Goal: Transaction & Acquisition: Purchase product/service

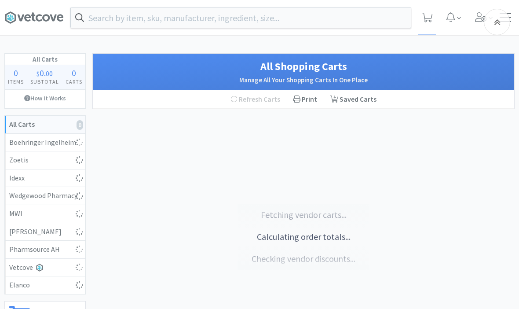
scroll to position [135, 0]
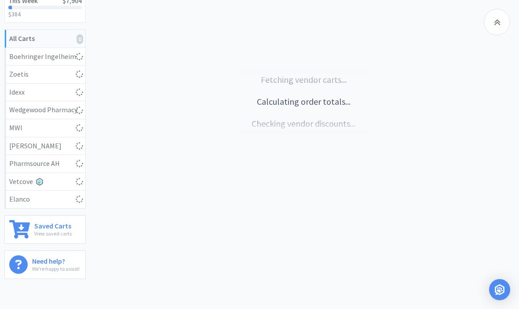
select select "1"
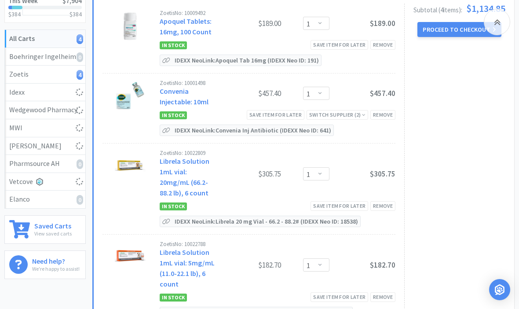
select select "1"
select select "3"
select select "1"
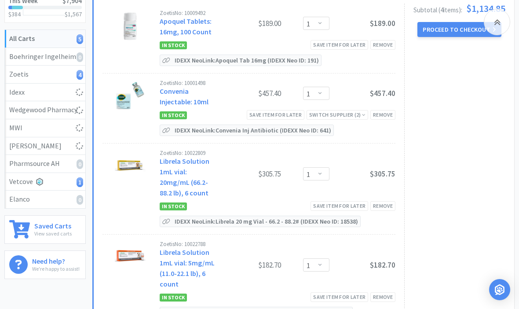
select select "1"
select select "10"
select select "6"
select select "2"
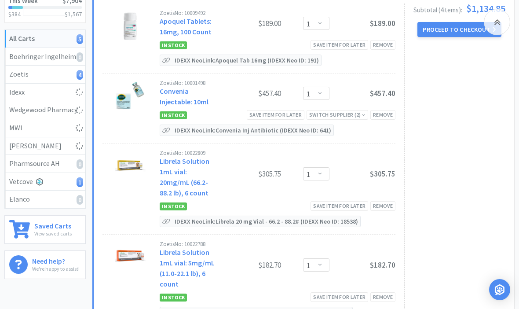
select select "3"
select select "1"
select select "8"
select select "3"
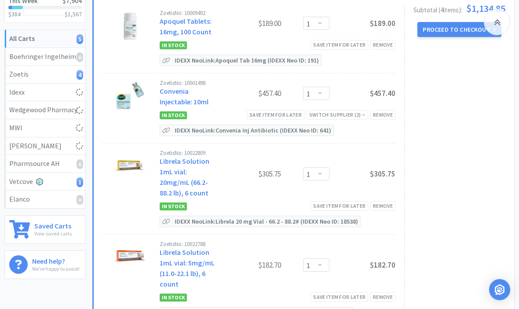
select select "3"
select select "2"
select select "1"
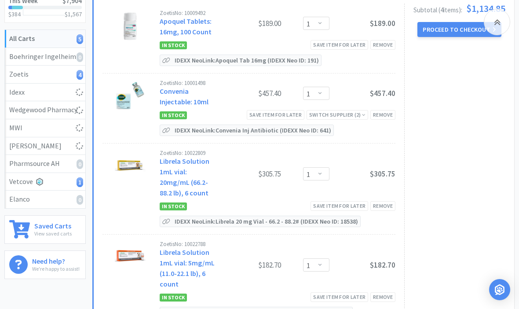
select select "1"
select select "4"
select select "10"
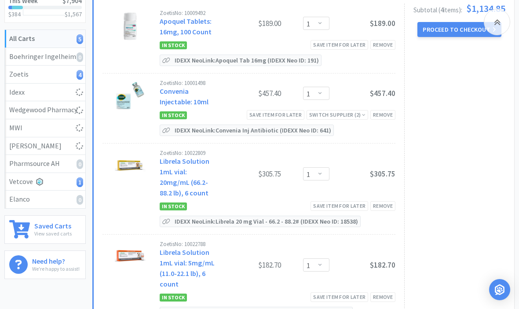
select select "1"
select select "4"
select select "5"
select select "1"
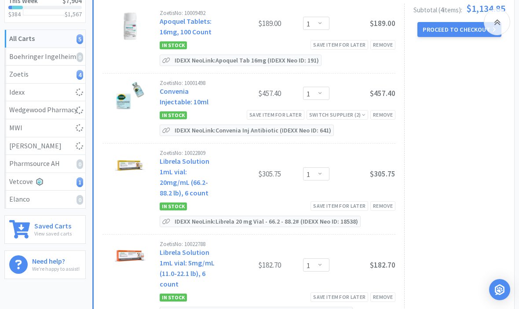
select select "2"
select select "4"
select select "1"
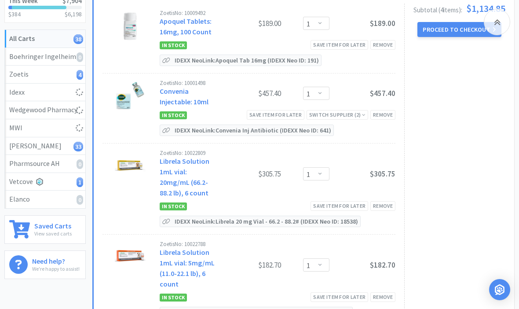
select select "4"
select select "5"
select select "3"
select select "1"
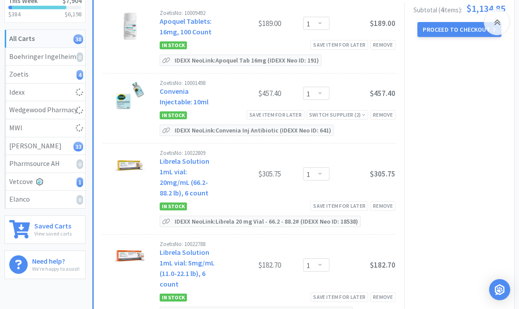
select select "5"
select select "1"
select select "3"
select select "1"
select select "3"
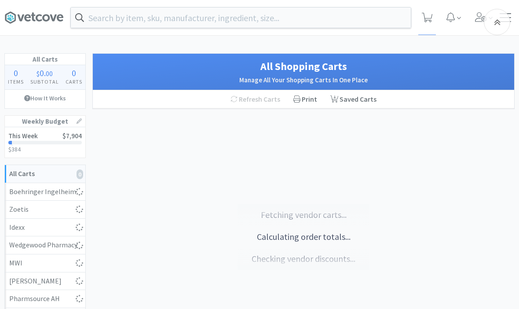
scroll to position [135, 0]
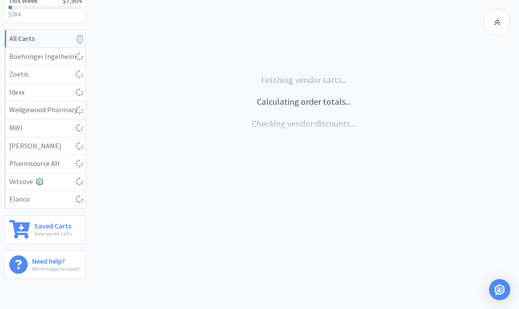
select select "1"
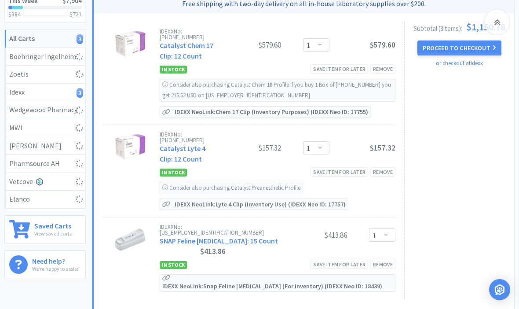
select select "1"
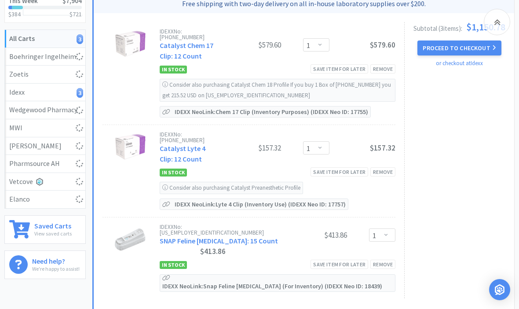
select select "4"
select select "5"
select select "3"
select select "1"
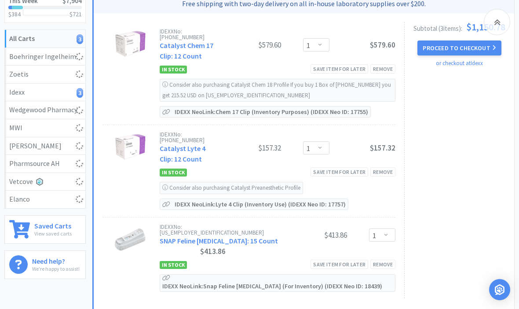
select select "5"
select select "1"
select select "3"
select select "1"
select select "3"
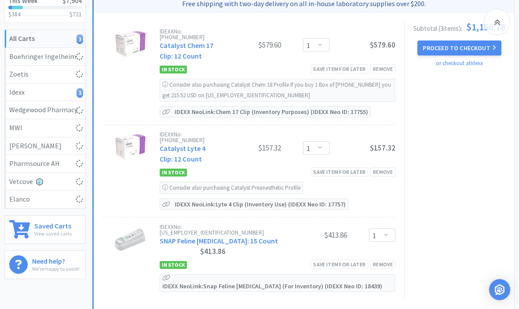
select select "1"
select select "3"
select select "1"
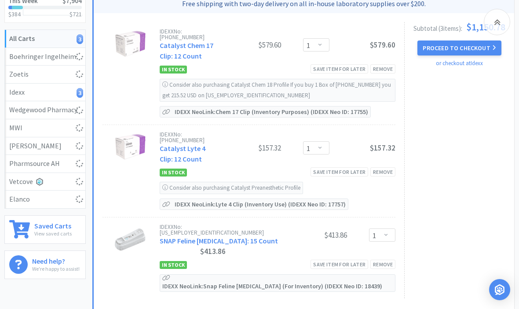
select select "1"
select select "10"
select select "6"
select select "2"
select select "3"
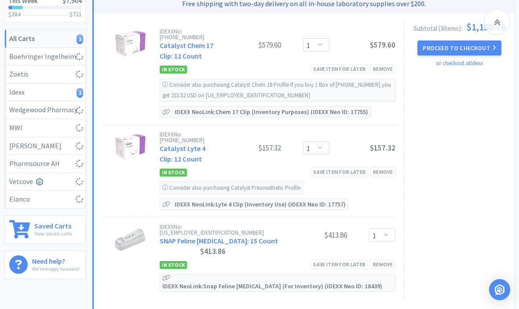
select select "1"
select select "8"
select select "3"
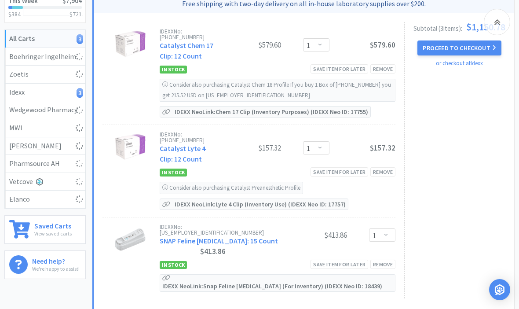
select select "2"
select select "1"
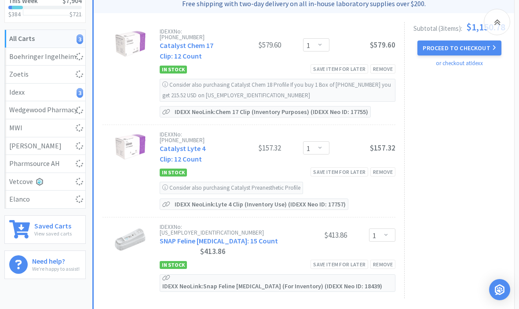
select select "1"
select select "4"
select select "10"
select select "1"
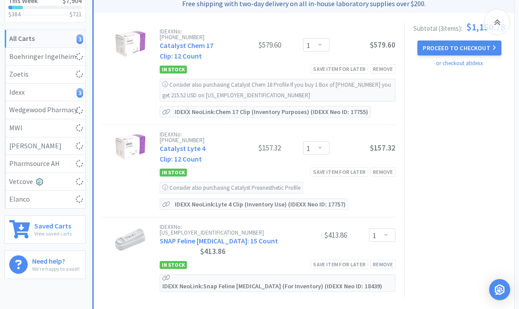
select select "1"
select select "4"
select select "5"
select select "1"
select select "2"
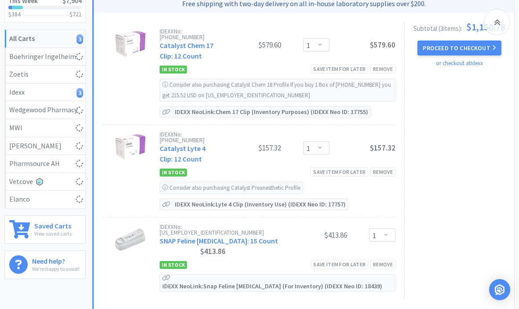
select select "2"
select select "4"
select select "1"
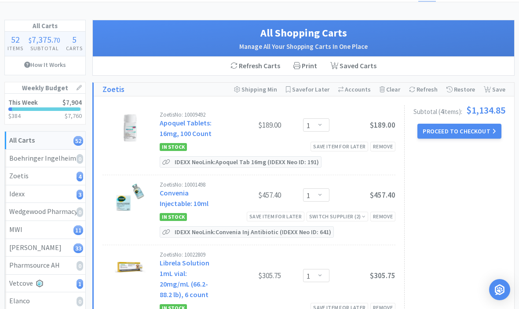
scroll to position [0, 0]
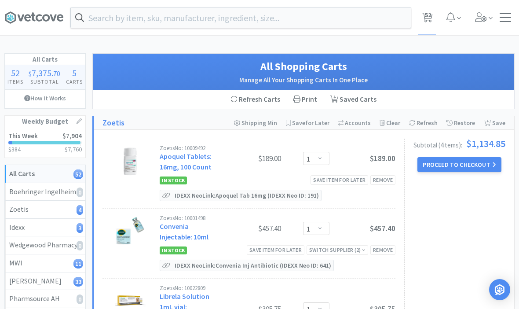
click at [160, 15] on input "text" at bounding box center [241, 17] width 340 height 20
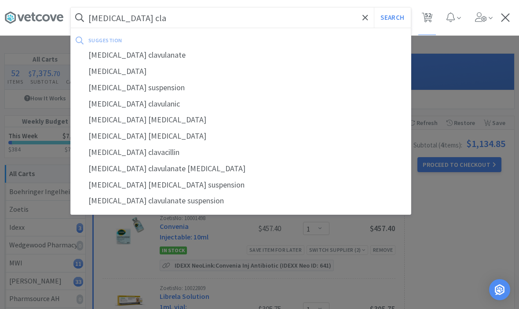
type input "[MEDICAL_DATA] cla"
click at [117, 58] on div "[MEDICAL_DATA] clavulanate" at bounding box center [241, 55] width 340 height 16
select select "1"
select select "4"
select select "5"
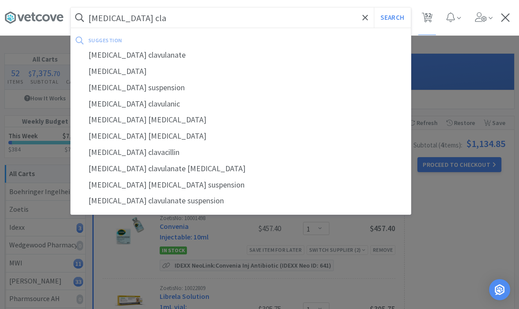
select select "3"
select select "1"
select select "5"
select select "1"
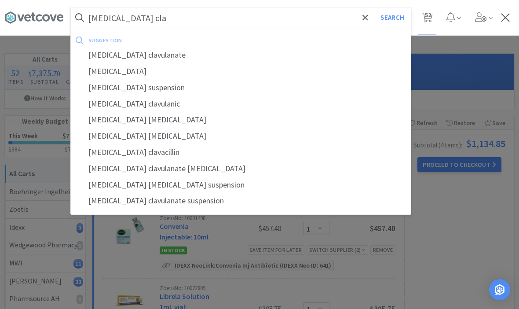
select select "3"
select select "1"
select select "3"
select select "1"
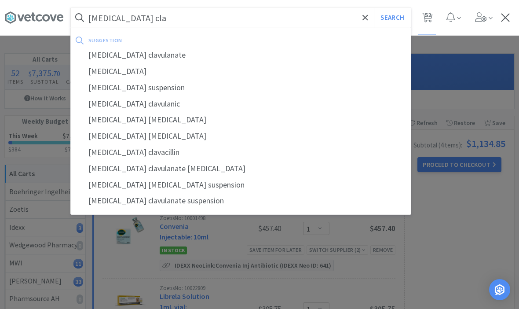
select select "3"
select select "1"
select select "10"
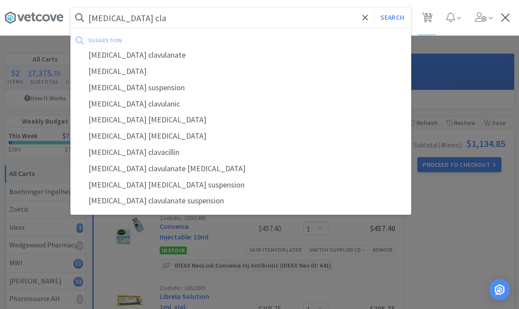
select select "6"
select select "2"
select select "3"
select select "1"
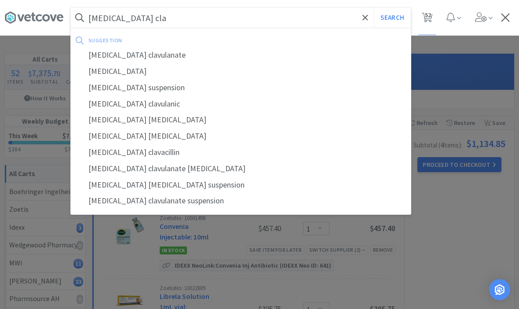
select select "8"
select select "3"
select select "2"
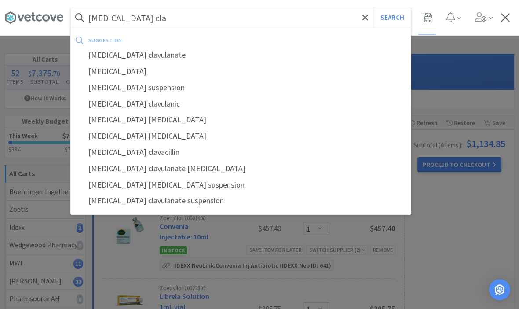
select select "1"
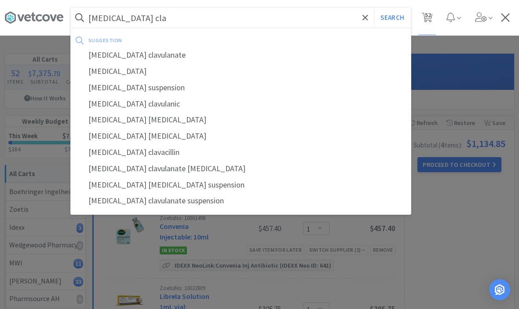
select select "4"
select select "10"
select select "1"
select select "4"
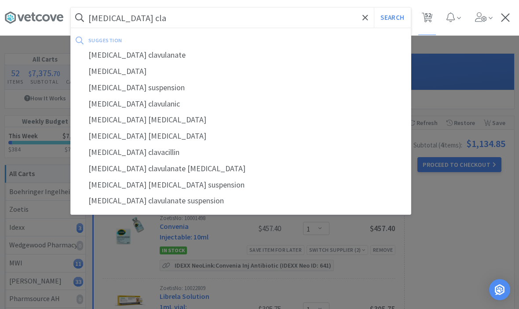
select select "5"
select select "1"
select select "2"
select select "4"
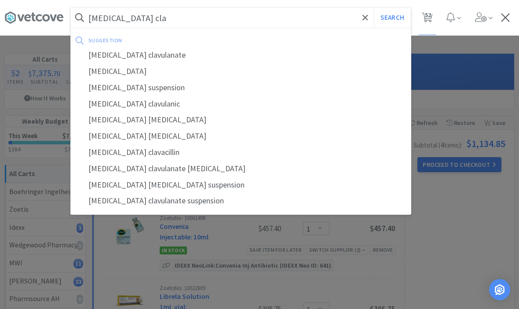
select select "1"
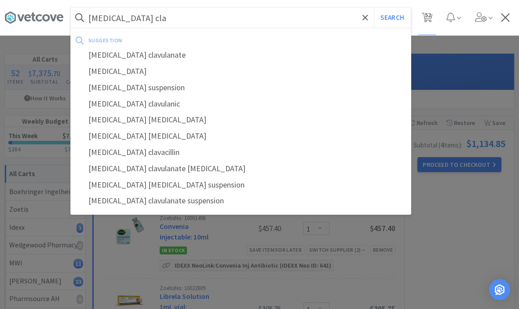
select select "1"
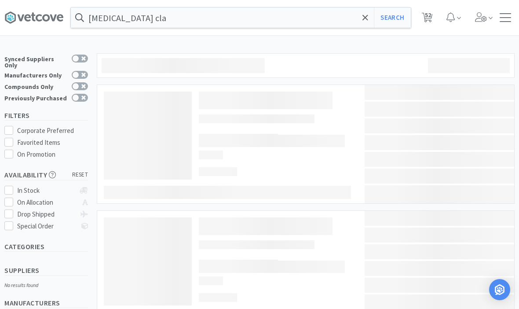
type input "[MEDICAL_DATA] clavulanate"
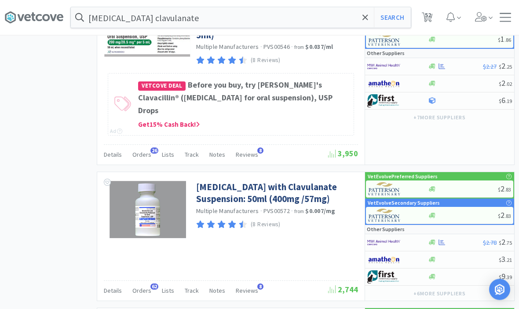
scroll to position [1081, 0]
click at [316, 192] on link "[MEDICAL_DATA] with Clavulanate Suspension: 50ml (400mg /57mg)" at bounding box center [276, 193] width 160 height 24
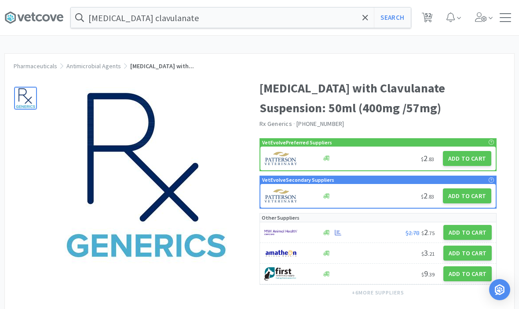
click at [472, 162] on button "Add to Cart" at bounding box center [467, 158] width 48 height 15
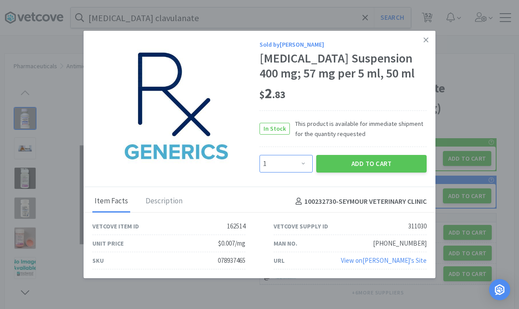
click at [295, 172] on select "Enter Quantity 1 2 3 4 5 6 7 8 9 10 11 12 13 14 15 16 17 18 19 20 Enter Quantity" at bounding box center [285, 164] width 53 height 18
select select "5"
click at [386, 168] on button "Add to Cart" at bounding box center [371, 164] width 110 height 18
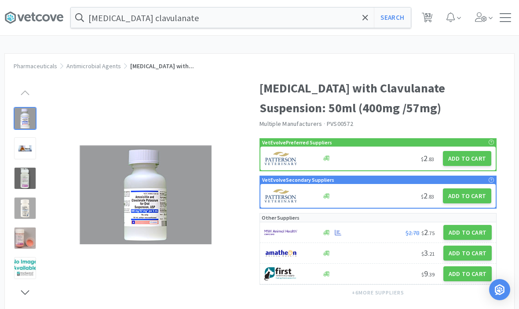
click at [426, 21] on span "53" at bounding box center [428, 14] width 6 height 35
select select "1"
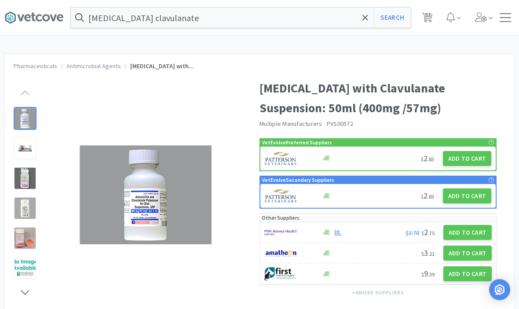
select select "1"
select select "4"
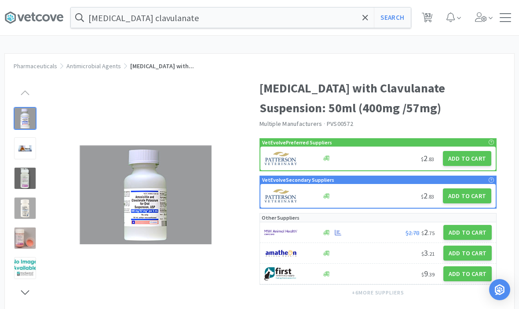
select select "5"
select select "3"
select select "1"
select select "5"
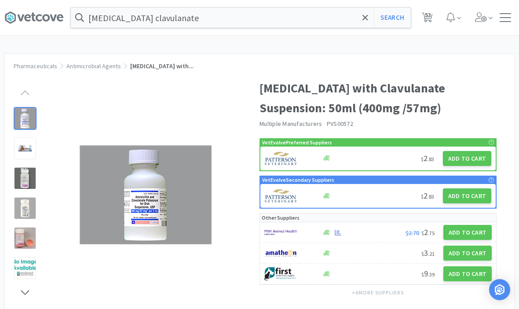
select select "1"
select select "3"
select select "1"
select select "3"
select select "1"
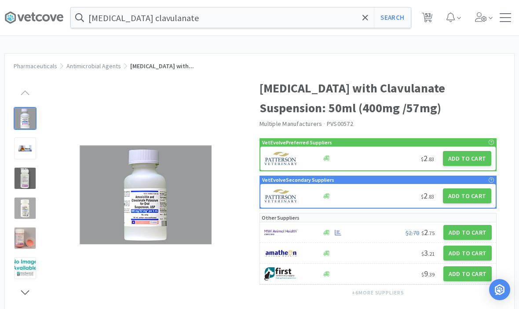
select select "1"
select select "5"
select select "3"
select select "1"
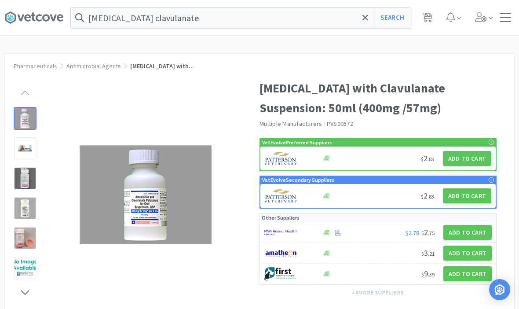
select select "1"
select select "10"
select select "6"
select select "2"
select select "3"
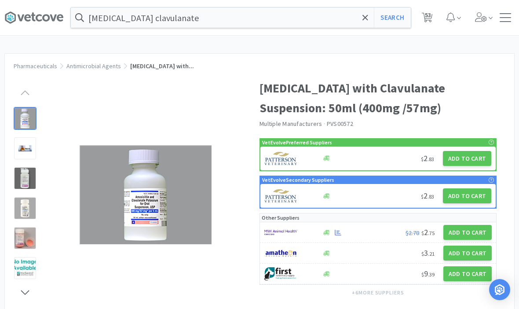
select select "1"
select select "8"
select select "3"
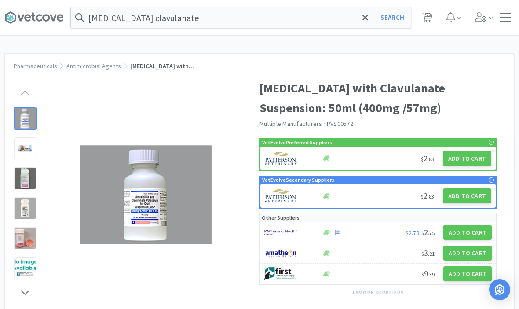
select select "2"
select select "1"
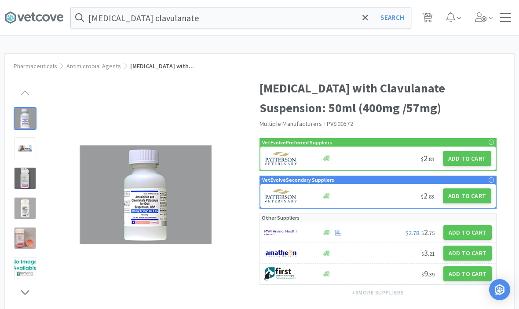
select select "1"
select select "4"
select select "10"
select select "1"
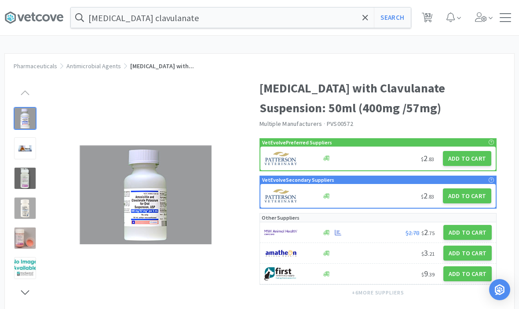
select select "1"
select select "4"
select select "5"
select select "1"
select select "2"
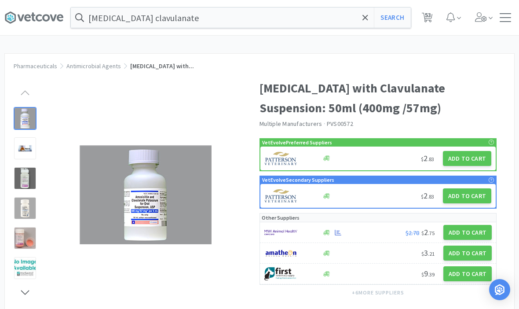
select select "2"
select select "4"
select select "1"
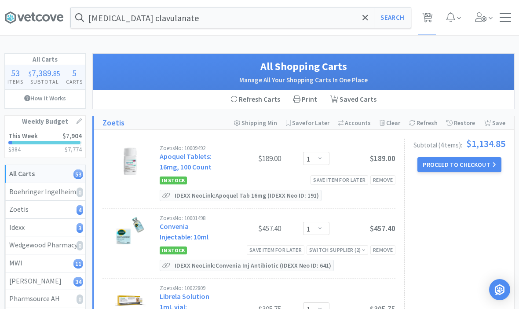
click at [363, 19] on icon at bounding box center [364, 17] width 5 height 5
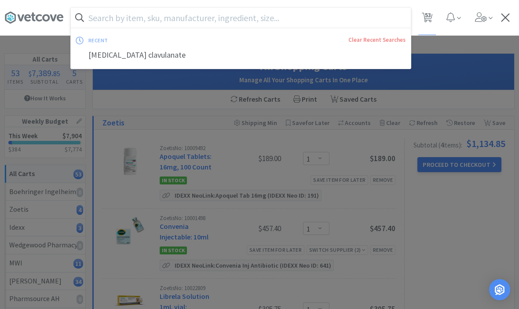
type input "L"
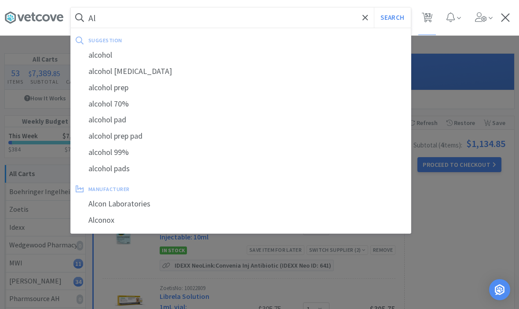
type input "A"
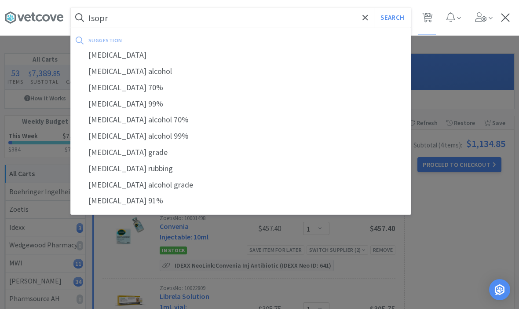
type input "Isopr"
click at [116, 70] on div "[MEDICAL_DATA] alcohol" at bounding box center [241, 71] width 340 height 16
select select "1"
select select "4"
select select "5"
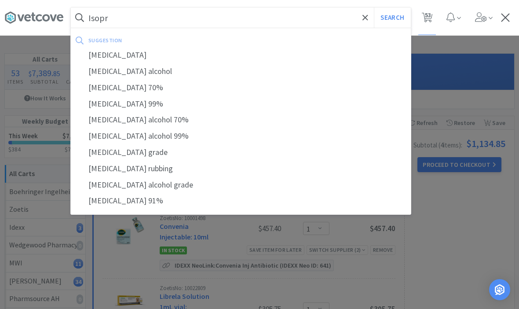
select select "3"
select select "1"
select select "5"
select select "1"
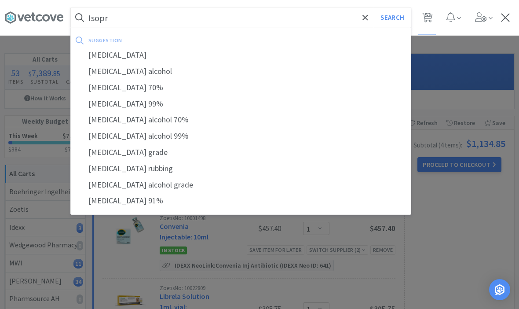
select select "3"
select select "1"
select select "3"
select select "1"
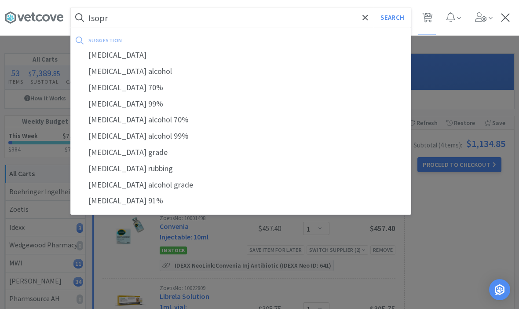
select select "5"
select select "3"
select select "1"
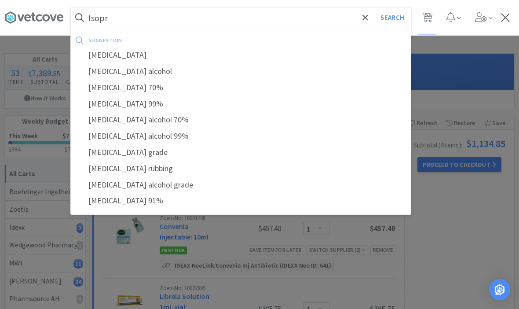
select select "10"
select select "6"
select select "2"
select select "3"
select select "1"
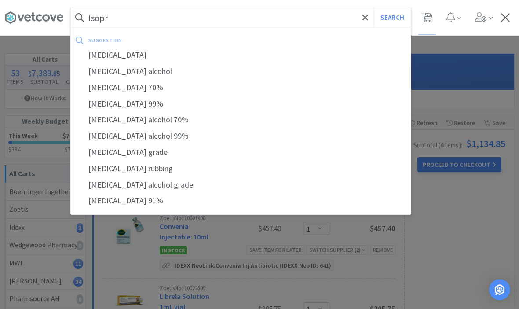
select select "1"
select select "8"
select select "3"
select select "2"
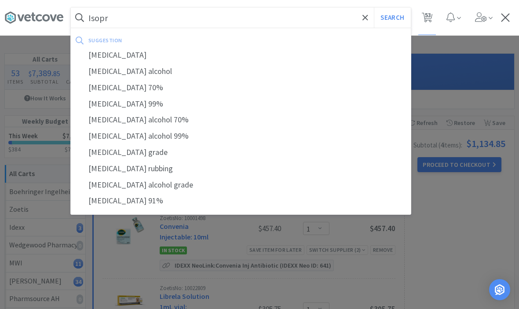
select select "2"
select select "1"
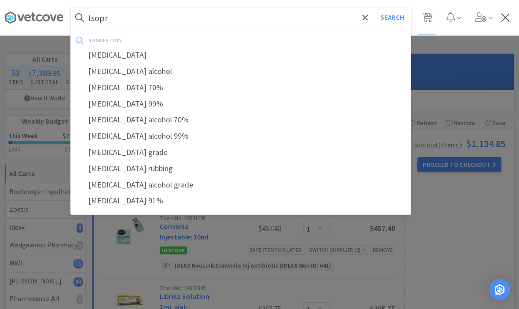
select select "1"
select select "4"
select select "10"
select select "1"
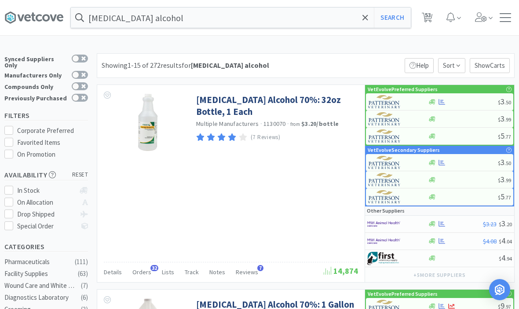
click at [325, 103] on link "[MEDICAL_DATA] Alcohol 70%: 32oz Bottle, 1 Each" at bounding box center [276, 106] width 160 height 24
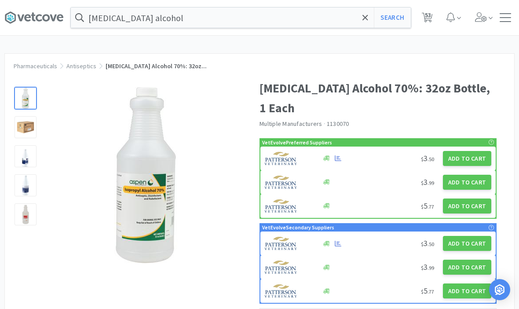
click at [466, 151] on button "Add to Cart" at bounding box center [467, 158] width 48 height 15
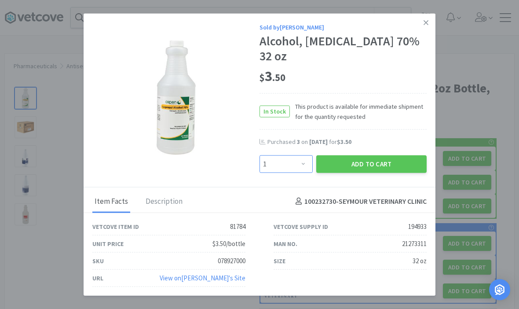
click at [291, 159] on select "Enter Quantity 1 2 3 4 5 6 7 8 9 10 11 12 13 14 15 16 17 18 19 20 Enter Quantity" at bounding box center [285, 164] width 53 height 18
click at [383, 157] on button "Add to Cart" at bounding box center [371, 164] width 110 height 18
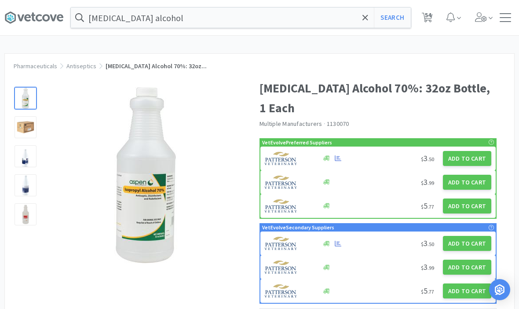
click at [360, 16] on input "[MEDICAL_DATA] alcohol" at bounding box center [241, 17] width 340 height 20
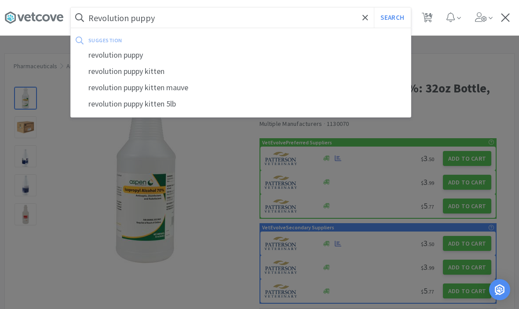
click at [392, 18] on button "Search" at bounding box center [392, 17] width 36 height 20
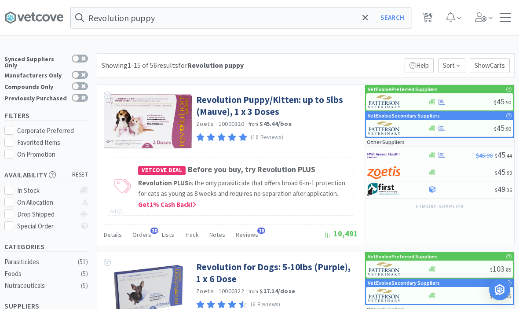
click at [288, 110] on link "Revolution Puppy/Kitten: up to 5lbs (Mauve), 1 x 3 Doses" at bounding box center [276, 106] width 160 height 24
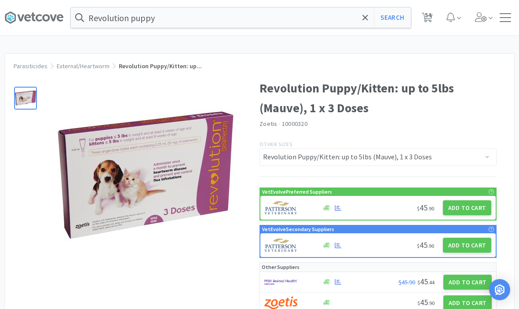
click at [463, 207] on button "Add to Cart" at bounding box center [467, 207] width 48 height 15
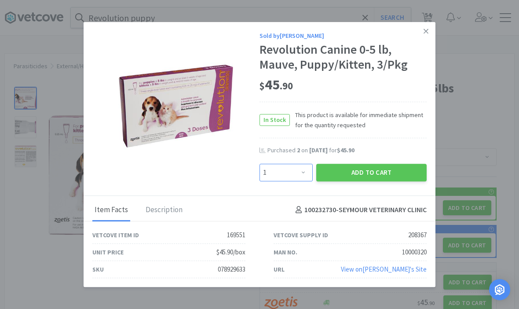
click at [304, 175] on select "Enter Quantity 1 2 3 4 5 6 7 8 9 10 11 12 13 14 15 16 17 18 19 20 Enter Quantity" at bounding box center [285, 172] width 53 height 18
click at [293, 173] on select "Enter Quantity 1 2 3 4 5 6 7 8 9 10 11 12 13 14 15 16 17 18 19 20 Enter Quantity" at bounding box center [285, 172] width 53 height 18
click at [368, 174] on button "Add to Cart" at bounding box center [371, 172] width 110 height 18
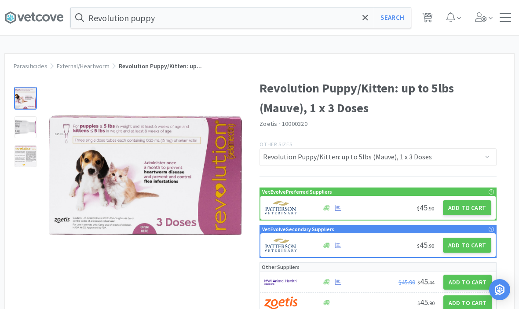
click at [426, 15] on span "55" at bounding box center [428, 14] width 6 height 35
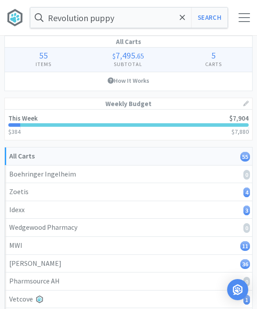
click at [184, 18] on icon at bounding box center [182, 17] width 5 height 5
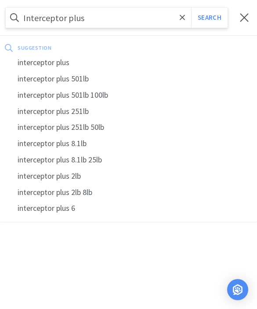
click at [209, 18] on button "Search" at bounding box center [209, 17] width 36 height 20
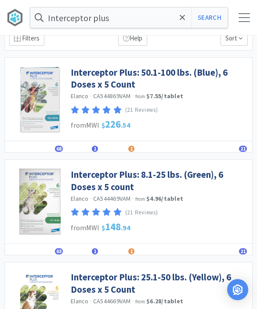
scroll to position [63, 0]
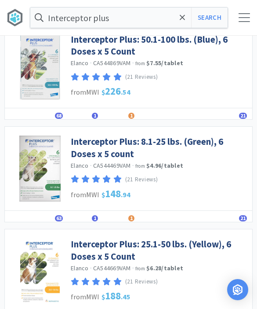
click at [83, 145] on link "Interceptor Plus: 8.1-25 lbs. (Green), 6 Doses x 5 count" at bounding box center [159, 147] width 177 height 24
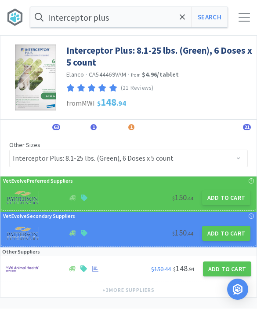
scroll to position [0, 0]
click at [227, 200] on button "Add to Cart" at bounding box center [226, 197] width 48 height 15
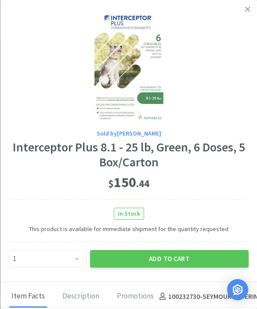
click at [167, 254] on button "Add to Cart" at bounding box center [169, 259] width 159 height 18
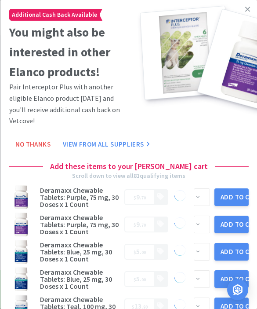
click at [244, 7] on link at bounding box center [247, 9] width 15 height 19
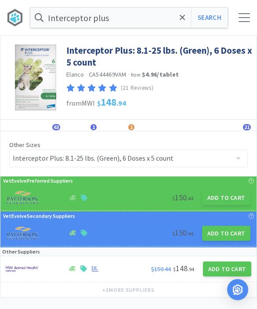
click at [180, 19] on icon at bounding box center [183, 17] width 6 height 9
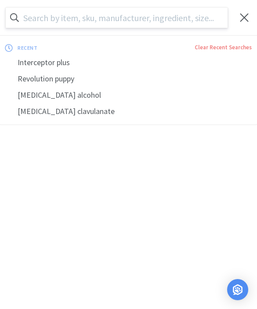
scroll to position [0, 0]
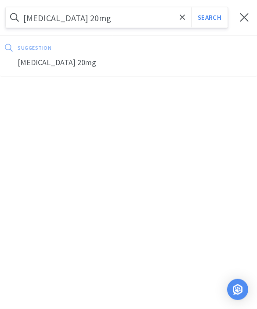
click at [209, 17] on button "Search" at bounding box center [209, 17] width 36 height 20
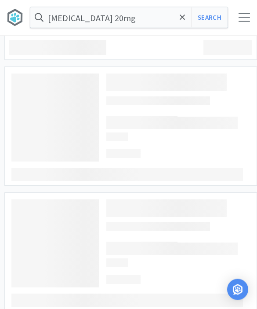
scroll to position [0, 0]
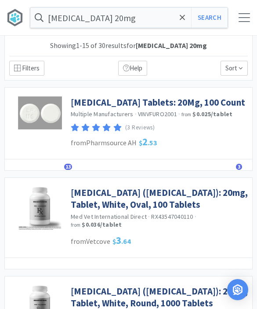
click at [86, 104] on link "[MEDICAL_DATA] Tablets: 20Mg, 100 Count" at bounding box center [158, 102] width 174 height 12
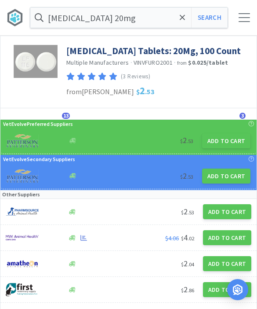
click at [221, 137] on button "Add to Cart" at bounding box center [226, 140] width 48 height 15
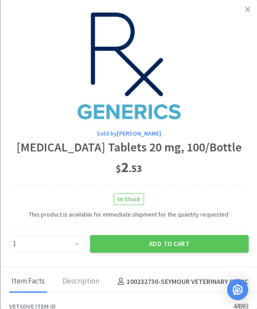
click at [128, 250] on button "Add to Cart" at bounding box center [169, 244] width 159 height 18
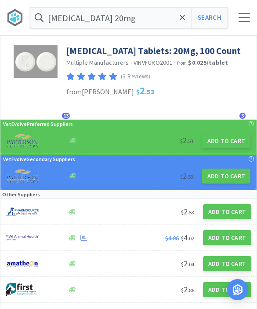
click at [179, 20] on span at bounding box center [183, 17] width 10 height 18
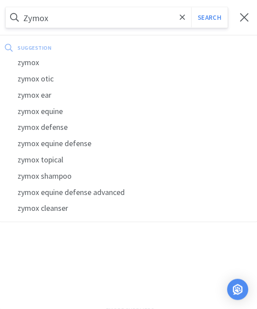
click at [27, 68] on div "zymox" at bounding box center [128, 62] width 257 height 16
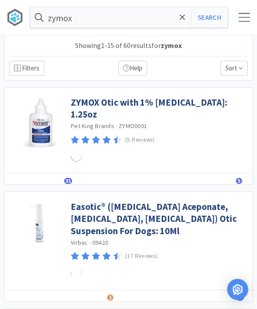
scroll to position [0, 0]
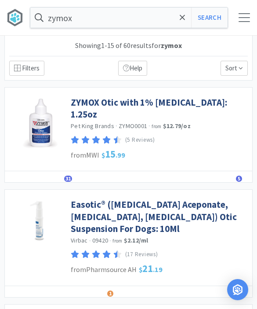
click at [87, 113] on link "ZYMOX Otic with 1% [MEDICAL_DATA]: 1.25oz" at bounding box center [159, 108] width 177 height 24
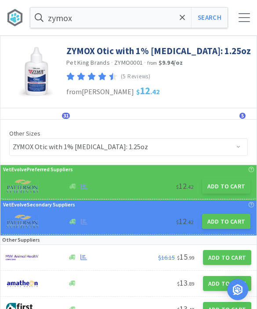
click at [222, 190] on button "Add to Cart" at bounding box center [226, 185] width 48 height 15
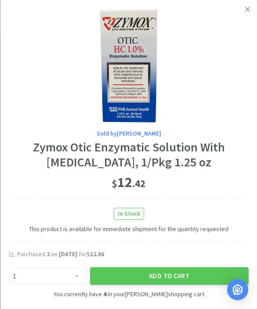
click at [245, 12] on icon at bounding box center [247, 9] width 5 height 8
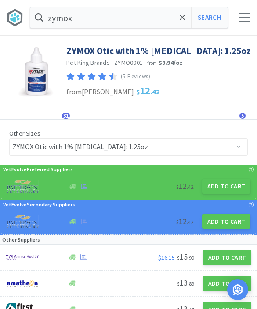
click at [243, 19] on div at bounding box center [244, 17] width 11 height 9
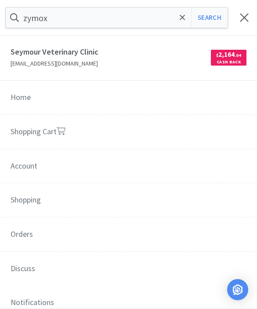
click at [25, 135] on link "Shopping Cart" at bounding box center [128, 132] width 257 height 35
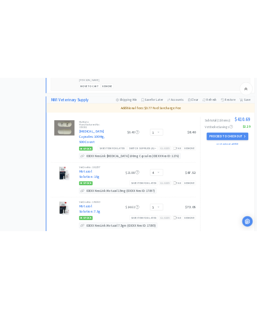
scroll to position [2006, 0]
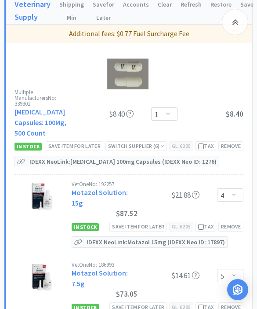
click at [231, 28] on div at bounding box center [235, 22] width 26 height 26
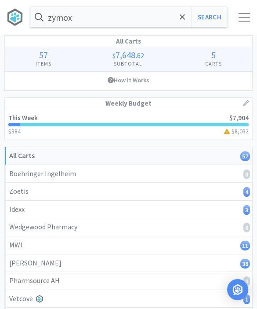
scroll to position [0, 0]
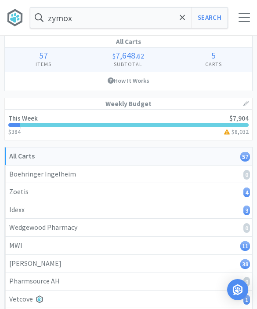
click at [175, 17] on input "zymox" at bounding box center [128, 17] width 197 height 20
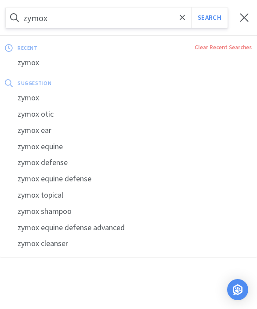
scroll to position [0, 0]
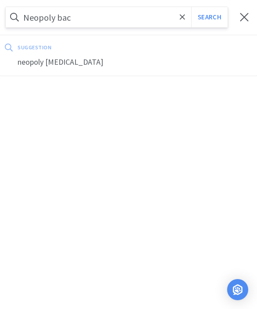
click at [44, 68] on div "neopoly [MEDICAL_DATA]" at bounding box center [128, 62] width 257 height 16
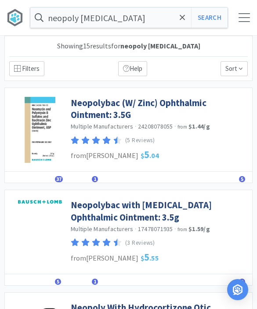
click at [87, 111] on link "Neopolybac (W/ Zinc) Ophthalmic Ointment: 3.5G" at bounding box center [159, 109] width 177 height 24
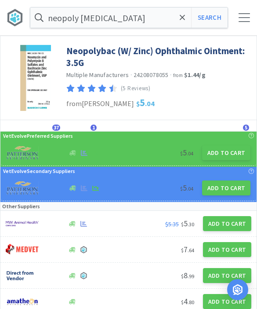
click at [213, 158] on button "Add to Cart" at bounding box center [226, 152] width 48 height 15
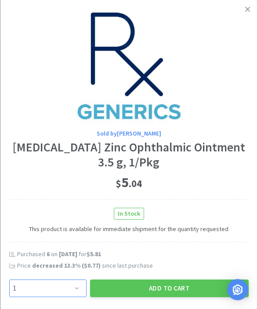
click at [56, 285] on select "Enter Quantity 1 2 3 4 5 6 7 8 9 10 11 12 13 14 15 16 17 18 19 20 Enter Quantity" at bounding box center [47, 288] width 77 height 18
click at [59, 291] on select "Enter Quantity 1 2 3 4 5 6 7 8 9 10 11 12 13 14 15 16 17 18 19 20 Enter Quantity" at bounding box center [47, 288] width 77 height 18
click at [131, 282] on button "Add to Cart" at bounding box center [169, 288] width 159 height 18
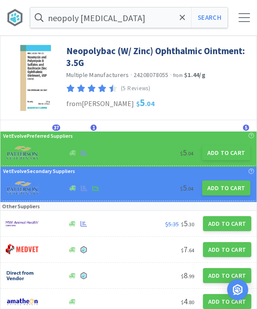
click at [158, 21] on input "neopoly [MEDICAL_DATA]" at bounding box center [128, 17] width 197 height 20
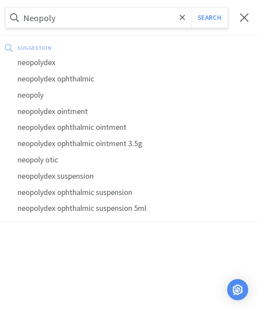
click at [22, 66] on div "neopolydex" at bounding box center [128, 62] width 257 height 16
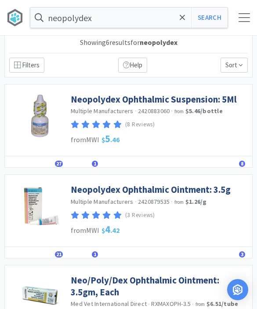
scroll to position [6, 0]
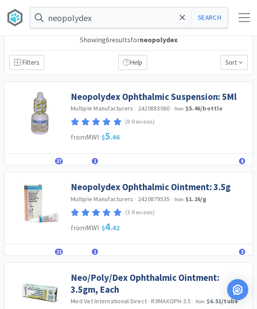
click at [82, 185] on link "Neopolydex Ophthalmic Ointment: 3.5g" at bounding box center [151, 187] width 160 height 12
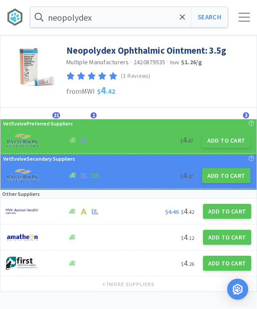
click at [235, 142] on button "Add to Cart" at bounding box center [226, 140] width 48 height 15
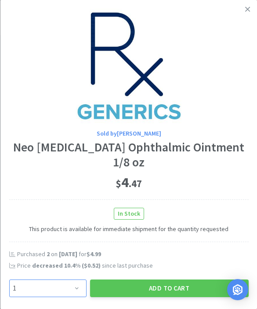
click at [50, 279] on select "Enter Quantity 1 2 3 4 5 6 7 8 9 10 11 12 13 14 15 16 17 18 19 20 Enter Quantity" at bounding box center [47, 288] width 77 height 18
click at [183, 279] on button "Add to Cart" at bounding box center [169, 288] width 159 height 18
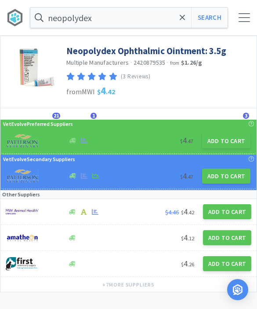
click at [179, 21] on span at bounding box center [183, 17] width 10 height 18
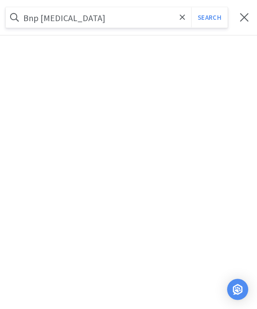
click at [209, 18] on button "Search" at bounding box center [209, 17] width 36 height 20
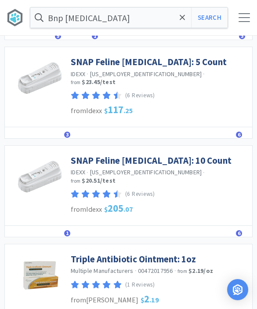
scroll to position [159, 0]
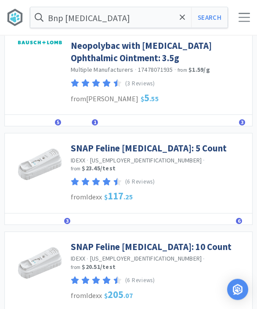
click at [62, 22] on input "Bnp [MEDICAL_DATA]" at bounding box center [128, 17] width 197 height 20
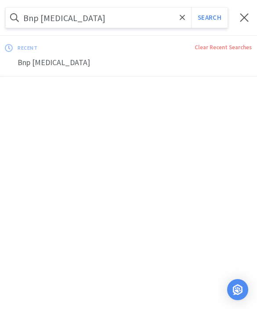
click at [111, 23] on input "Bnp [MEDICAL_DATA]" at bounding box center [117, 17] width 222 height 20
click at [28, 19] on input "Bnp [MEDICAL_DATA]" at bounding box center [117, 17] width 222 height 20
click at [27, 17] on input "Bnp [MEDICAL_DATA]" at bounding box center [117, 17] width 222 height 20
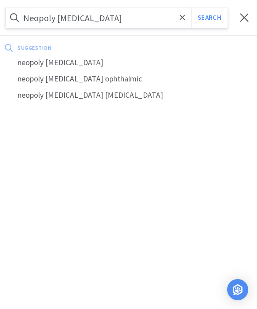
click at [33, 67] on div "neopoly [MEDICAL_DATA]" at bounding box center [128, 62] width 257 height 16
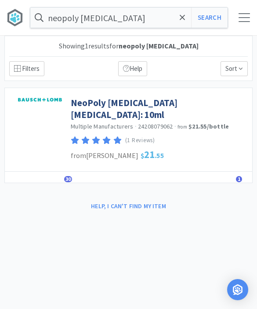
click at [124, 18] on input "neopoly [MEDICAL_DATA]" at bounding box center [128, 17] width 197 height 20
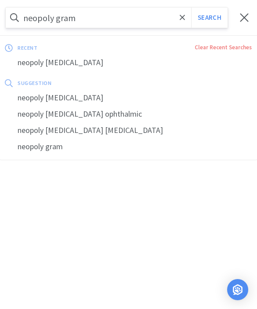
click at [209, 18] on button "Search" at bounding box center [209, 17] width 36 height 20
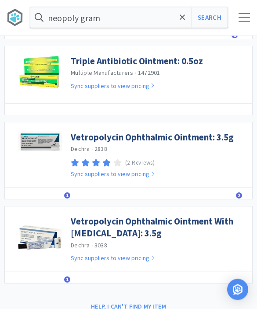
scroll to position [251, 0]
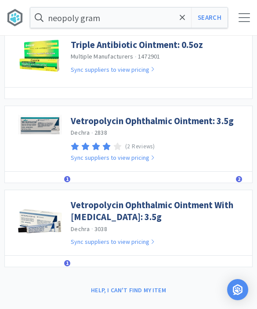
click at [83, 119] on link "Vetropolycin Ophthalmic Ointment: 3.5g" at bounding box center [152, 121] width 163 height 12
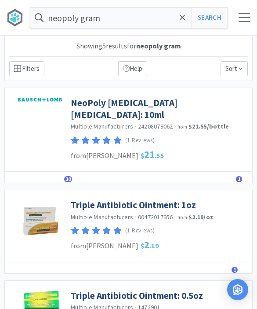
click at [175, 14] on input "neopoly gram" at bounding box center [128, 17] width 197 height 20
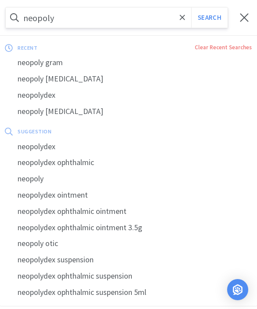
click at [29, 174] on div "neopoly" at bounding box center [128, 179] width 257 height 16
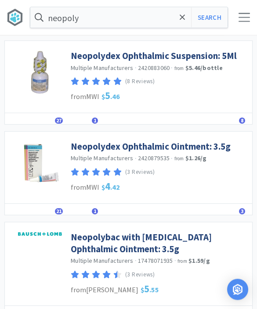
scroll to position [149, 0]
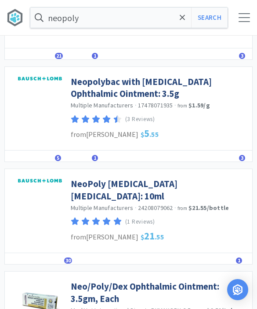
click at [78, 184] on link "NeoPoly [MEDICAL_DATA] [MEDICAL_DATA]: 10ml" at bounding box center [159, 190] width 177 height 24
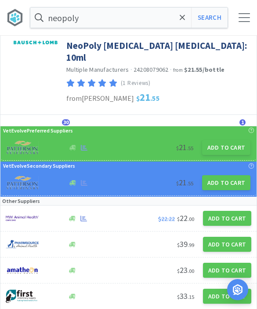
click at [224, 145] on button "Add to Cart" at bounding box center [226, 147] width 48 height 15
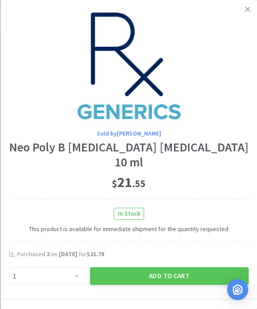
click at [172, 277] on button "Add to Cart" at bounding box center [169, 276] width 159 height 18
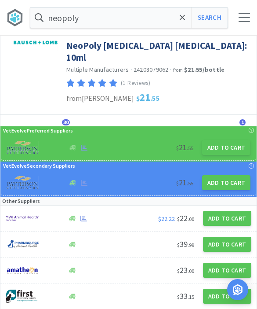
click at [240, 16] on div at bounding box center [244, 17] width 11 height 9
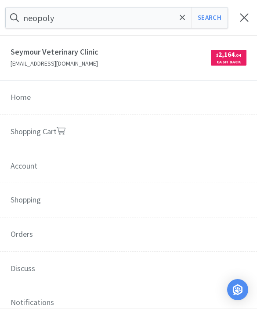
click at [41, 130] on link "Shopping Cart" at bounding box center [128, 132] width 257 height 35
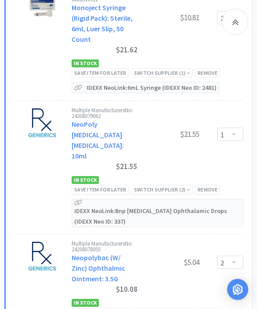
scroll to position [6133, 0]
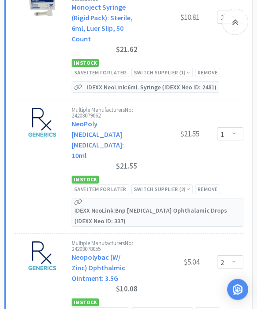
click at [211, 307] on div "Remove" at bounding box center [207, 311] width 25 height 9
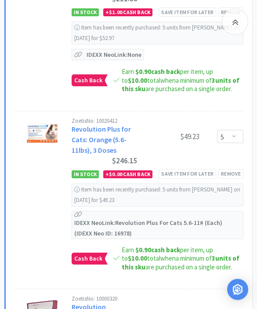
scroll to position [7634, 0]
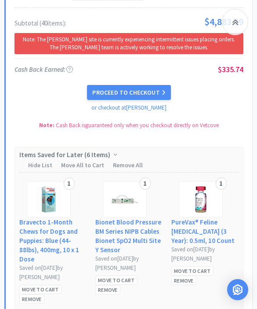
scroll to position [8563, 0]
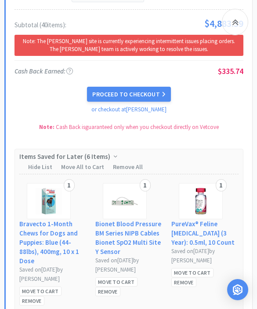
click at [233, 28] on div at bounding box center [235, 22] width 26 height 26
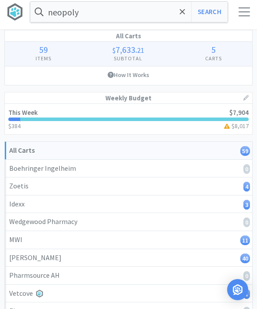
scroll to position [0, 0]
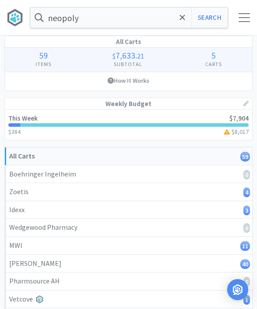
click at [185, 21] on icon at bounding box center [183, 17] width 6 height 9
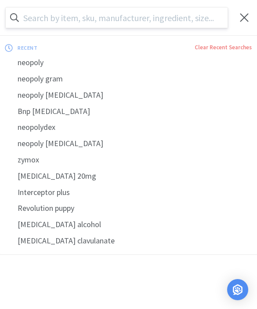
scroll to position [0, 0]
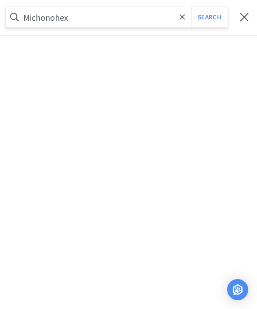
click at [209, 17] on button "Search" at bounding box center [209, 17] width 36 height 20
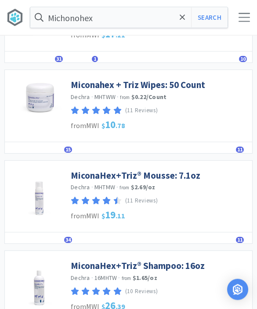
scroll to position [110, 0]
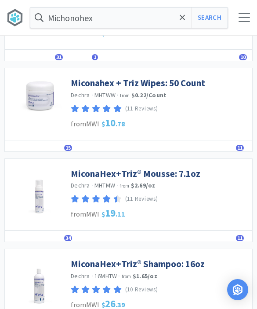
click at [84, 172] on link "MiconaHex+Triz® Mousse: 7.1oz" at bounding box center [136, 173] width 130 height 12
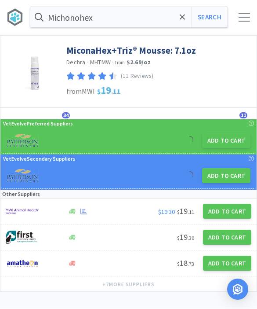
click at [226, 141] on button "Add to Cart" at bounding box center [226, 140] width 48 height 15
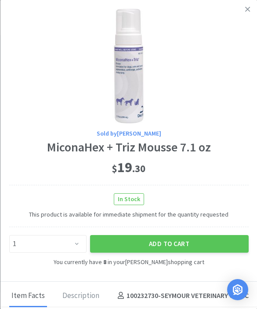
click at [245, 10] on icon at bounding box center [247, 9] width 5 height 8
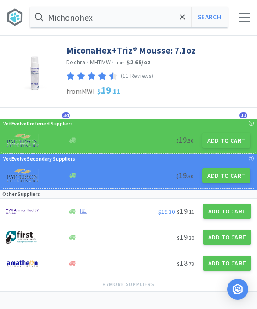
click at [243, 21] on div at bounding box center [244, 17] width 11 height 9
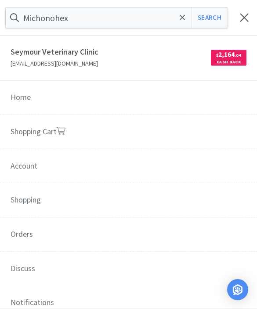
click at [57, 126] on link "Shopping Cart" at bounding box center [128, 132] width 257 height 35
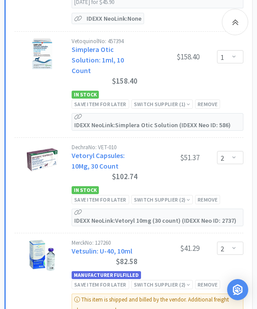
scroll to position [8027, 0]
click at [211, 280] on div "Remove" at bounding box center [207, 284] width 25 height 9
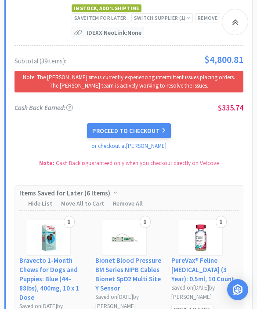
scroll to position [8414, 0]
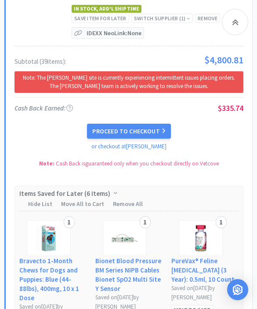
click at [224, 20] on div at bounding box center [235, 22] width 26 height 26
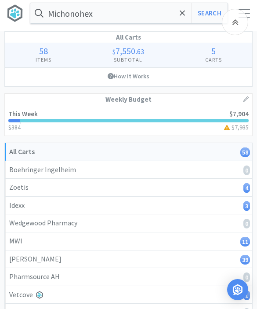
scroll to position [0, 0]
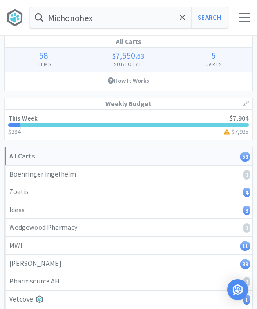
click at [179, 21] on span at bounding box center [183, 17] width 10 height 18
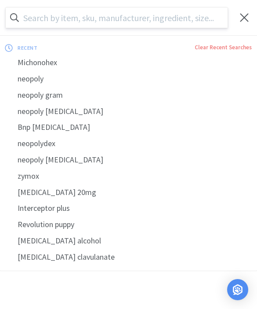
scroll to position [0, 0]
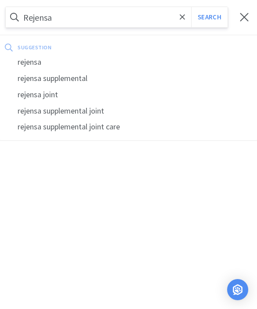
click at [28, 62] on div "rejensa" at bounding box center [128, 62] width 257 height 16
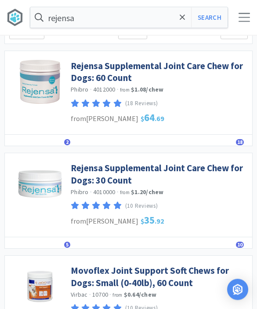
scroll to position [37, 0]
click at [83, 179] on link "Rejensa Supplemental Joint Care Chew for Dogs: 30 Count" at bounding box center [159, 174] width 177 height 24
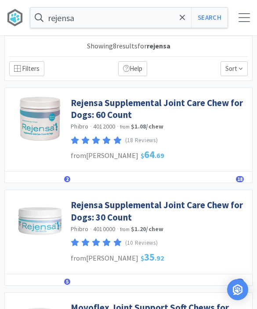
click at [244, 22] on div "rejensa Search Orders Shopping Discuss Discuss 58 58" at bounding box center [128, 17] width 257 height 35
click at [242, 21] on div at bounding box center [244, 17] width 11 height 9
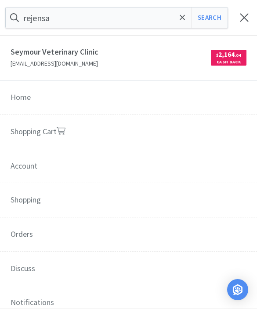
click at [182, 128] on link "Shopping Cart" at bounding box center [128, 132] width 257 height 35
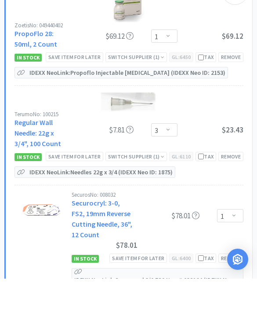
scroll to position [2877, 0]
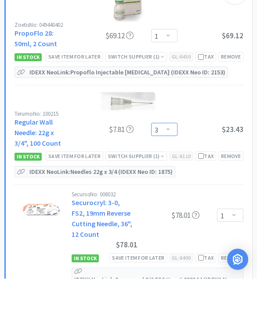
click at [168, 153] on select "Enter Quantity 1 2 3 4 5 6 7 8 9 10 11 12 13 14 15 16 17 18 19 20 Enter Quantity" at bounding box center [164, 159] width 26 height 13
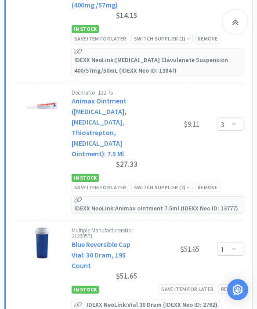
scroll to position [4183, 0]
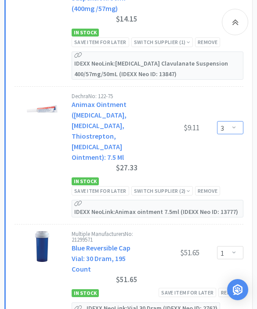
click at [233, 121] on select "Enter Quantity 1 2 3 4 5 6 7 8 9 10 11 12 13 14 15 16 17 18 19 20 Enter Quantity" at bounding box center [230, 127] width 26 height 13
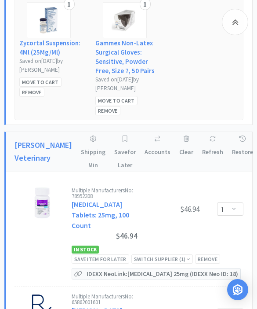
scroll to position [3731, 0]
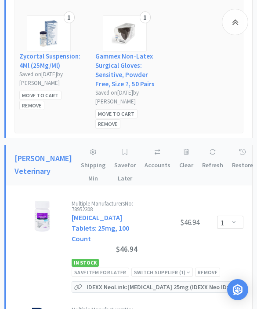
click at [88, 267] on div "Save item for later" at bounding box center [101, 271] width 58 height 9
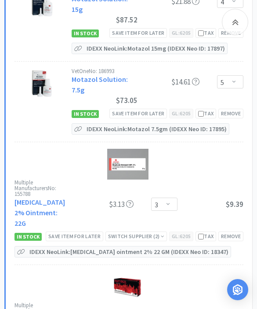
scroll to position [2199, 0]
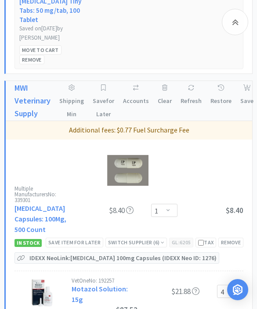
click at [234, 28] on div at bounding box center [235, 22] width 26 height 26
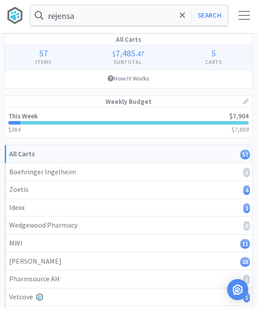
scroll to position [0, 0]
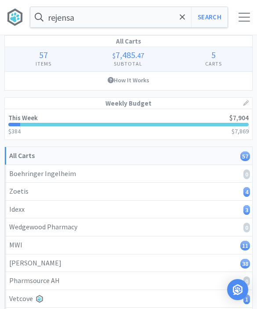
click at [208, 15] on button "Search" at bounding box center [209, 17] width 36 height 20
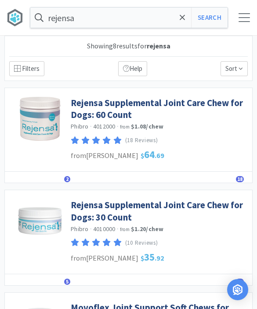
click at [167, 105] on link "Rejensa Supplemental Joint Care Chew for Dogs: 60 Count" at bounding box center [159, 109] width 177 height 24
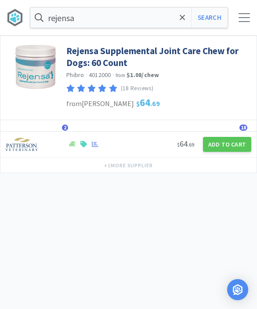
click at [242, 19] on div at bounding box center [244, 17] width 11 height 9
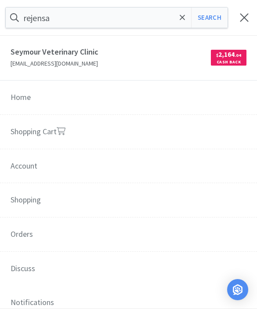
click at [34, 128] on link "Shopping Cart" at bounding box center [128, 132] width 257 height 35
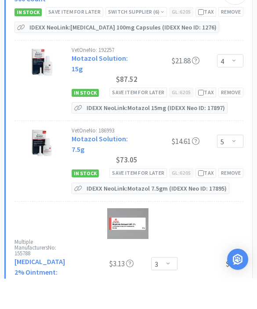
scroll to position [2140, 0]
